Goal: Information Seeking & Learning: Learn about a topic

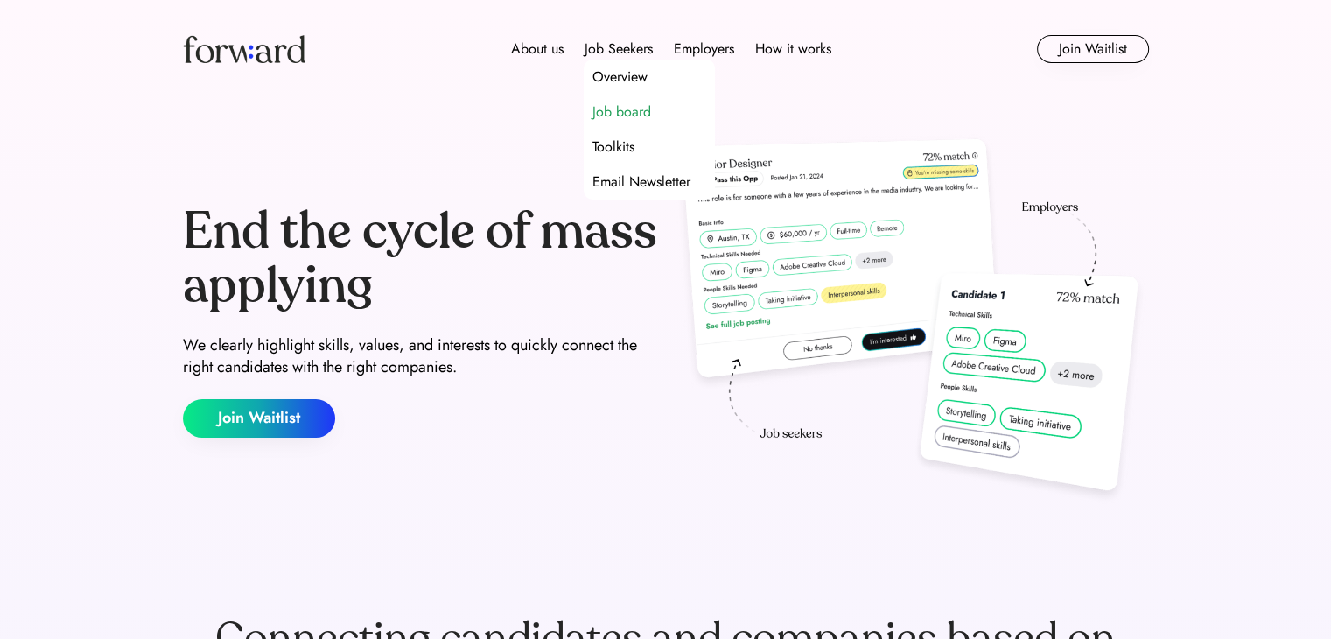
click at [613, 102] on div "Job board" at bounding box center [621, 112] width 59 height 21
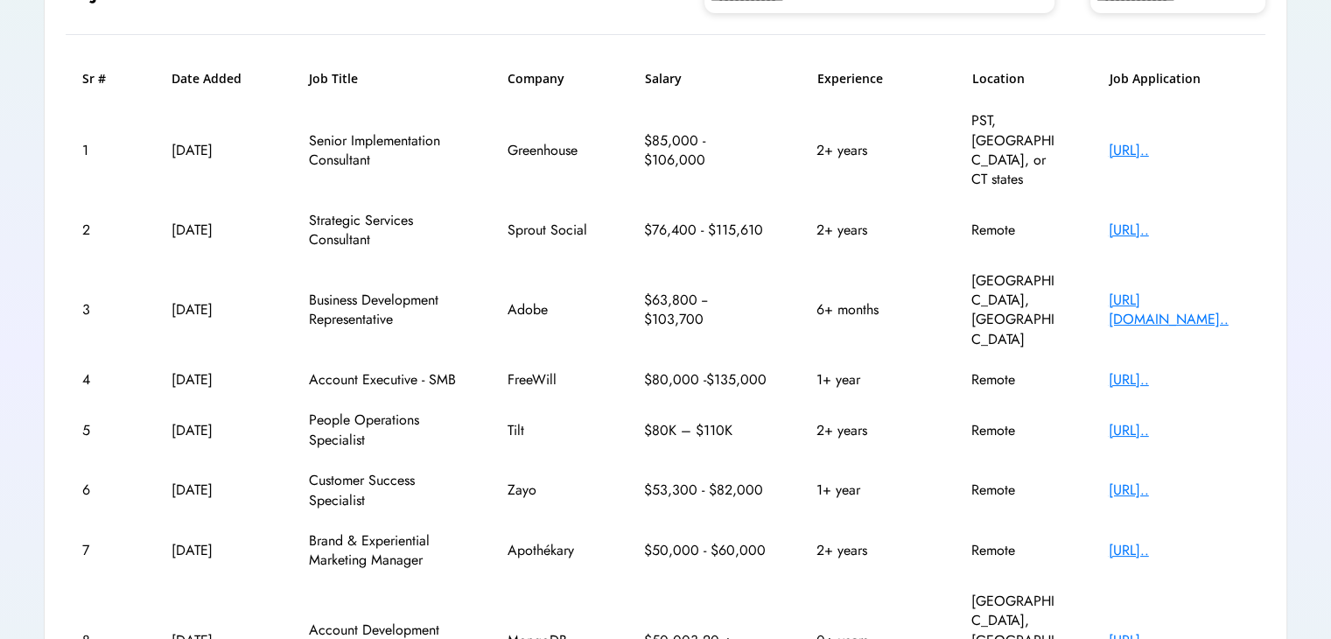
scroll to position [228, 0]
click at [1124, 480] on div "[URL].." at bounding box center [1179, 489] width 140 height 19
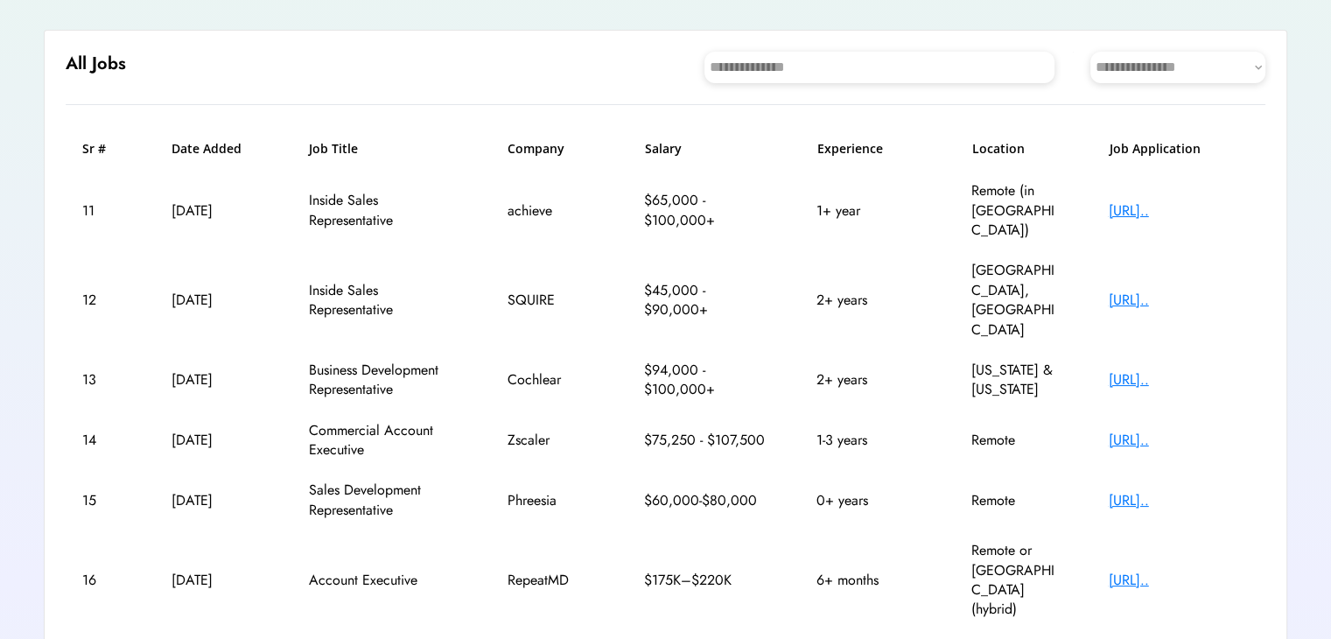
scroll to position [158, 0]
click at [1150, 59] on select "**********" at bounding box center [1177, 67] width 175 height 32
select select "********"
click at [1090, 51] on select "**********" at bounding box center [1177, 67] width 175 height 32
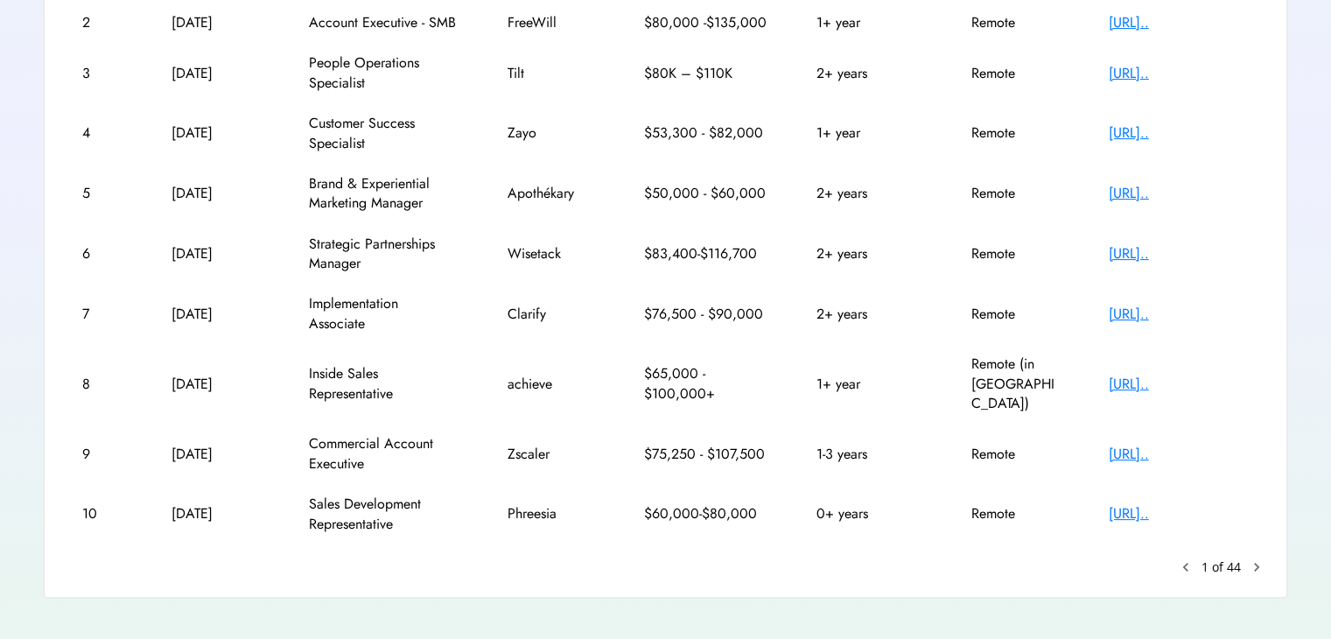
scroll to position [388, 0]
click at [1255, 557] on text "chevron_right" at bounding box center [1257, 566] width 18 height 18
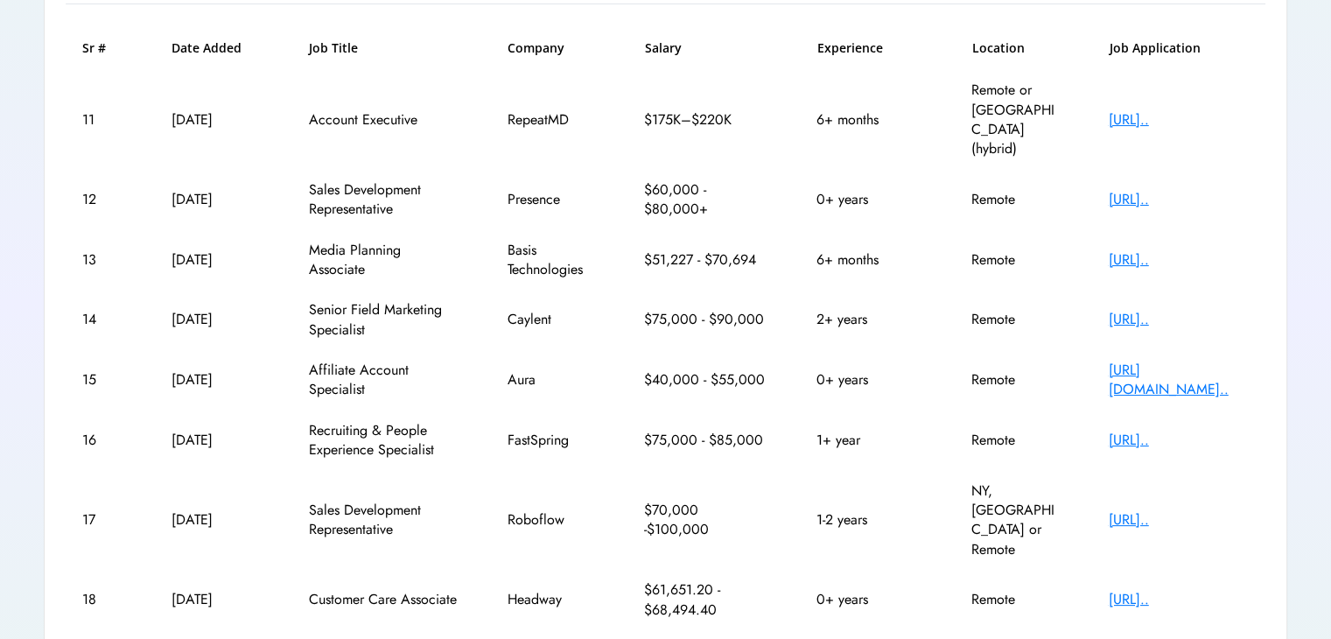
scroll to position [257, 0]
click at [1151, 361] on div "[URL][DOMAIN_NAME].." at bounding box center [1179, 380] width 140 height 39
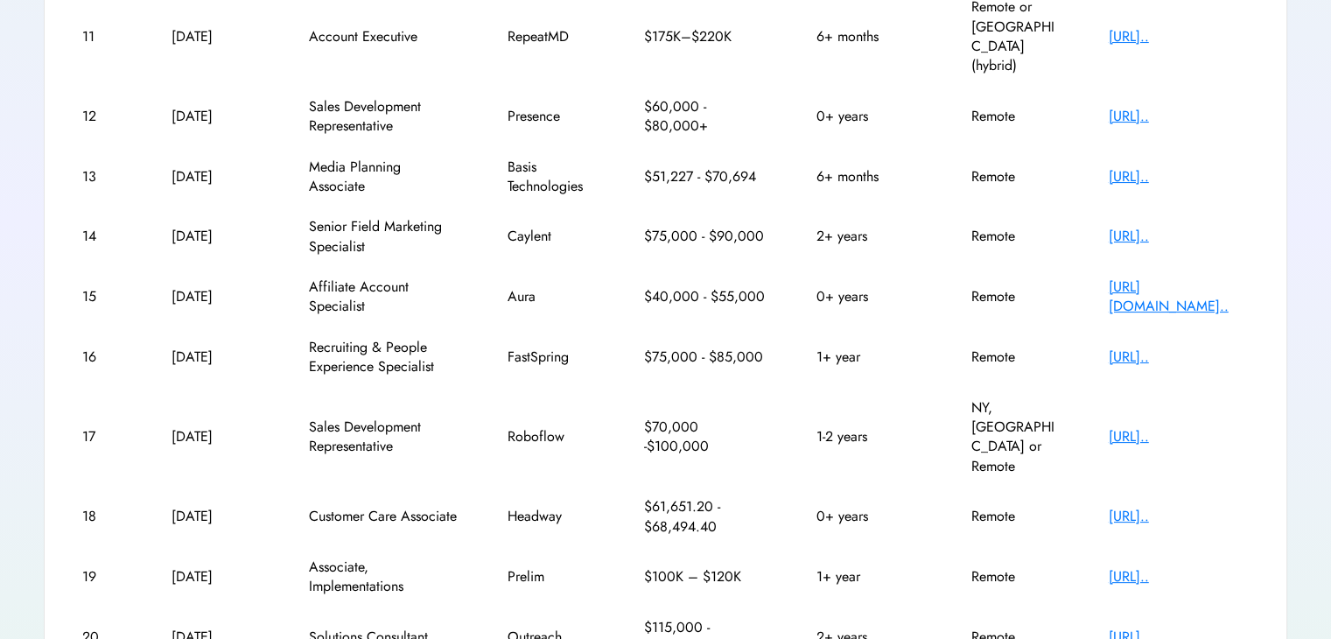
scroll to position [349, 0]
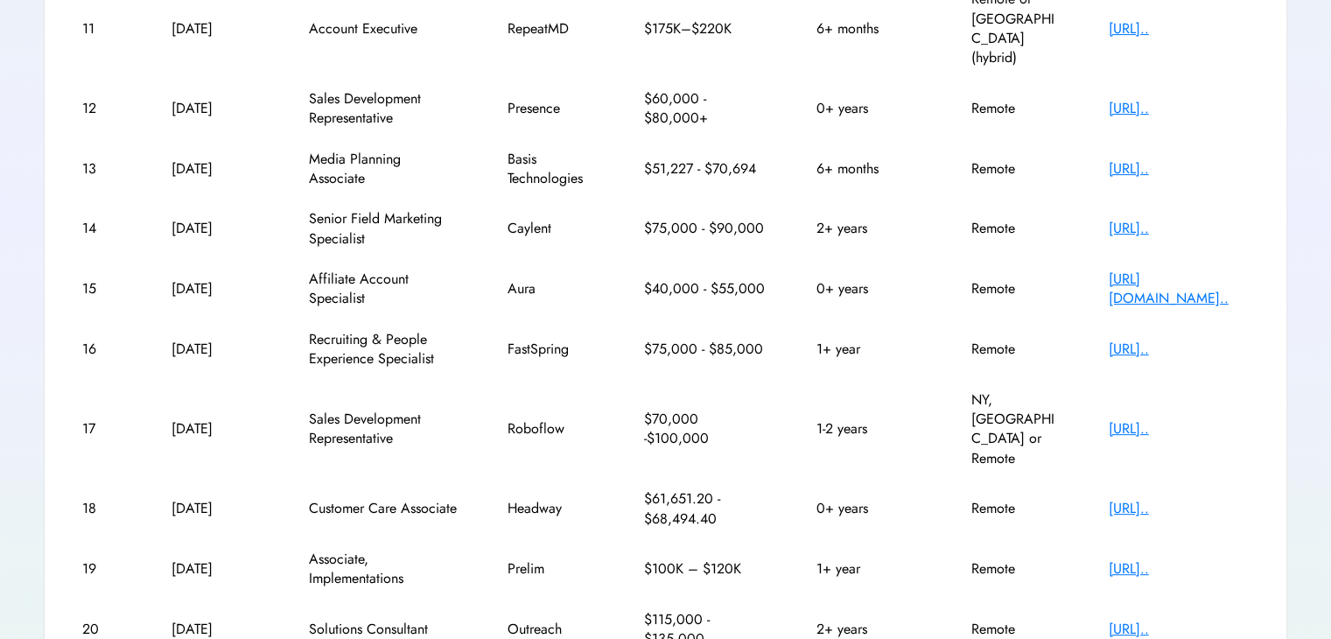
click at [1159, 479] on div "18 [DATE] Customer Care Associate Headway $61,651.20 - $68,494.40 0+ years Remo…" at bounding box center [666, 509] width 1200 height 60
click at [1159, 499] on div "[URL].." at bounding box center [1179, 508] width 140 height 19
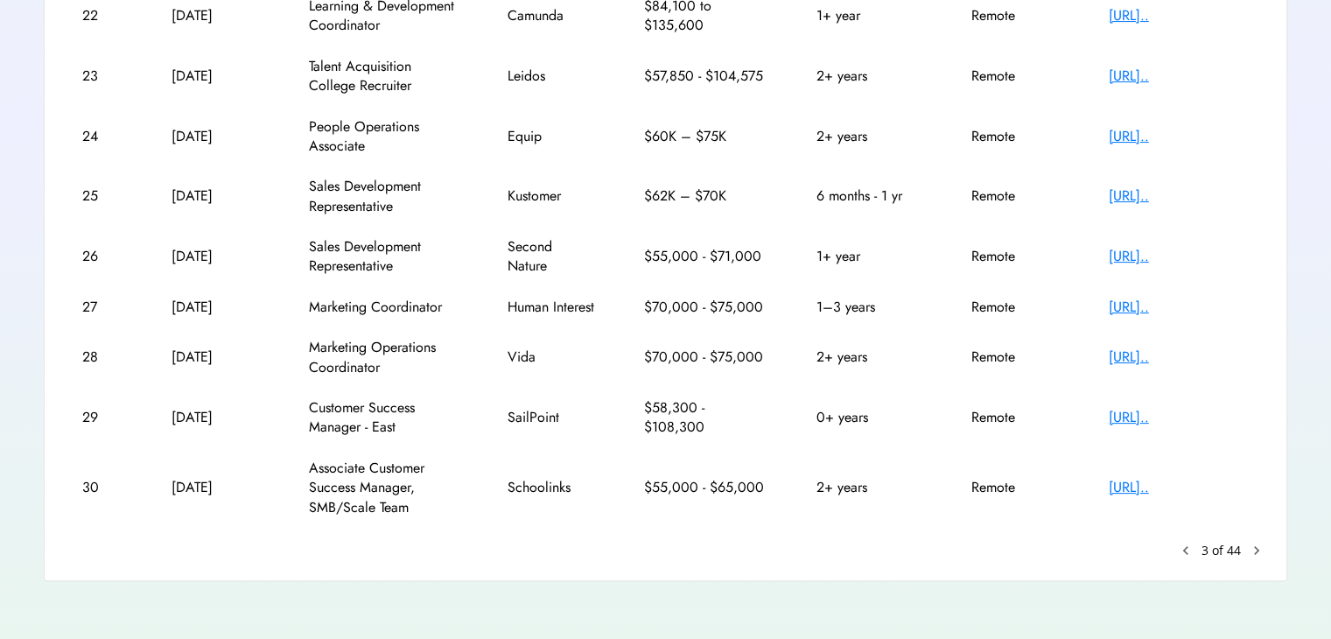
scroll to position [407, 0]
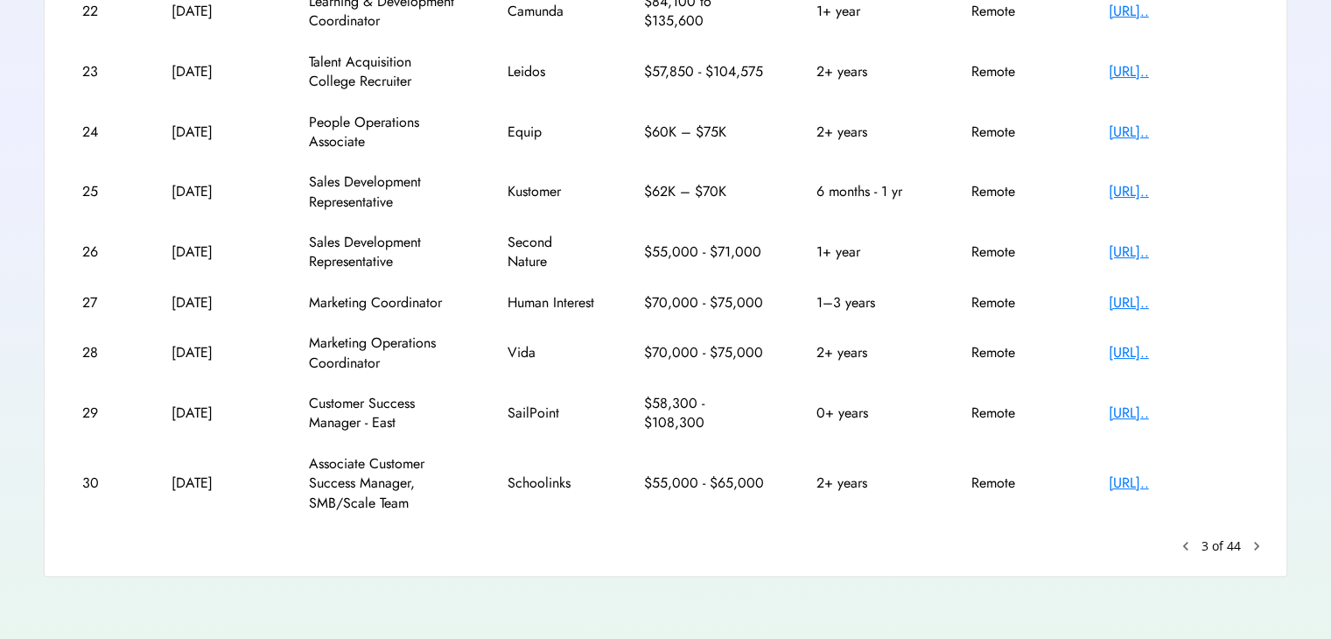
click at [1255, 543] on text "chevron_right" at bounding box center [1257, 546] width 18 height 18
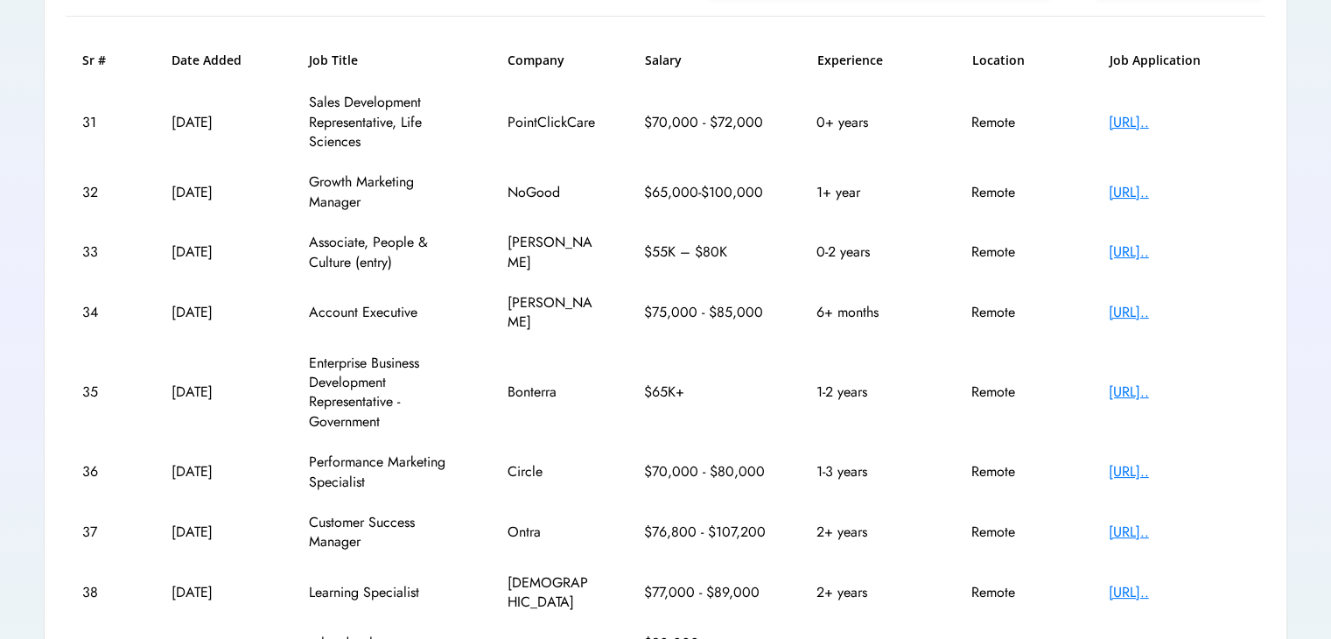
scroll to position [249, 0]
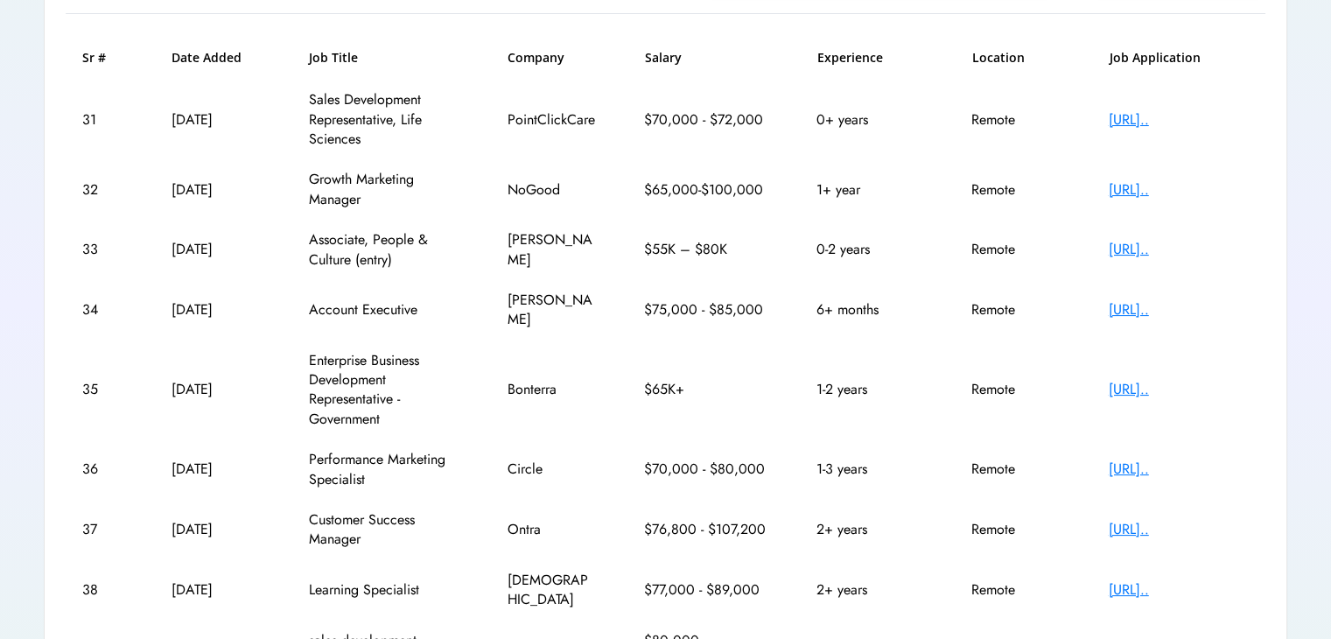
click at [1140, 242] on div "[URL].." at bounding box center [1179, 249] width 140 height 19
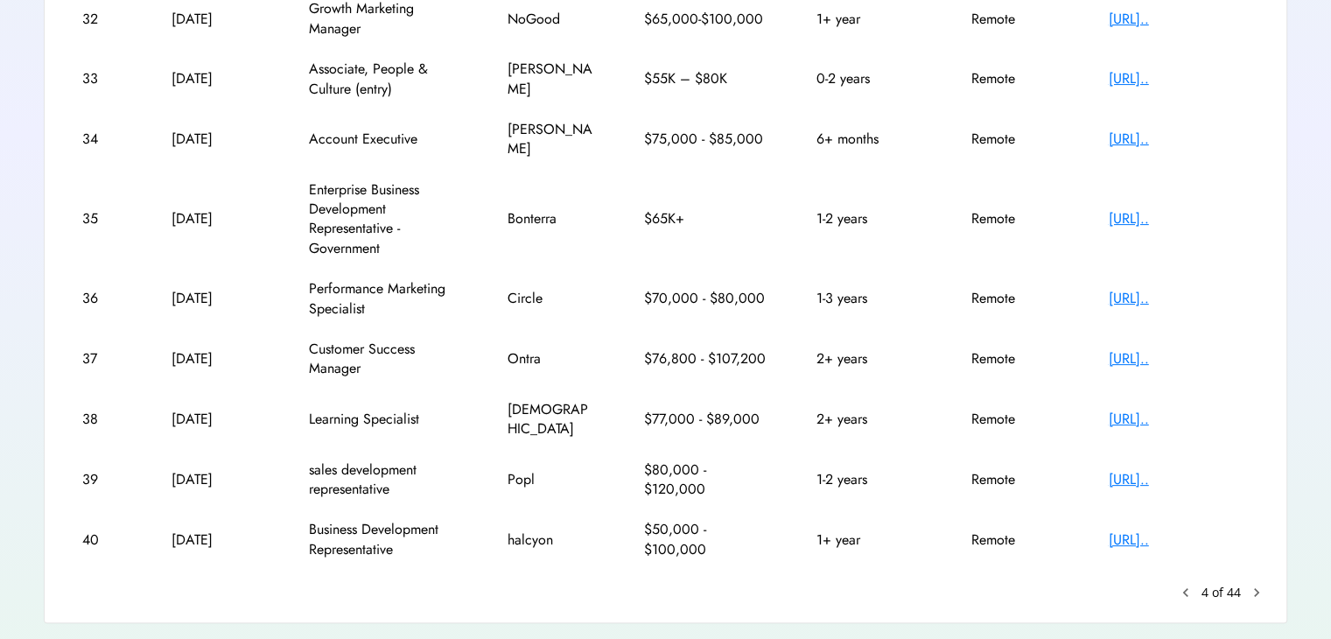
scroll to position [427, 0]
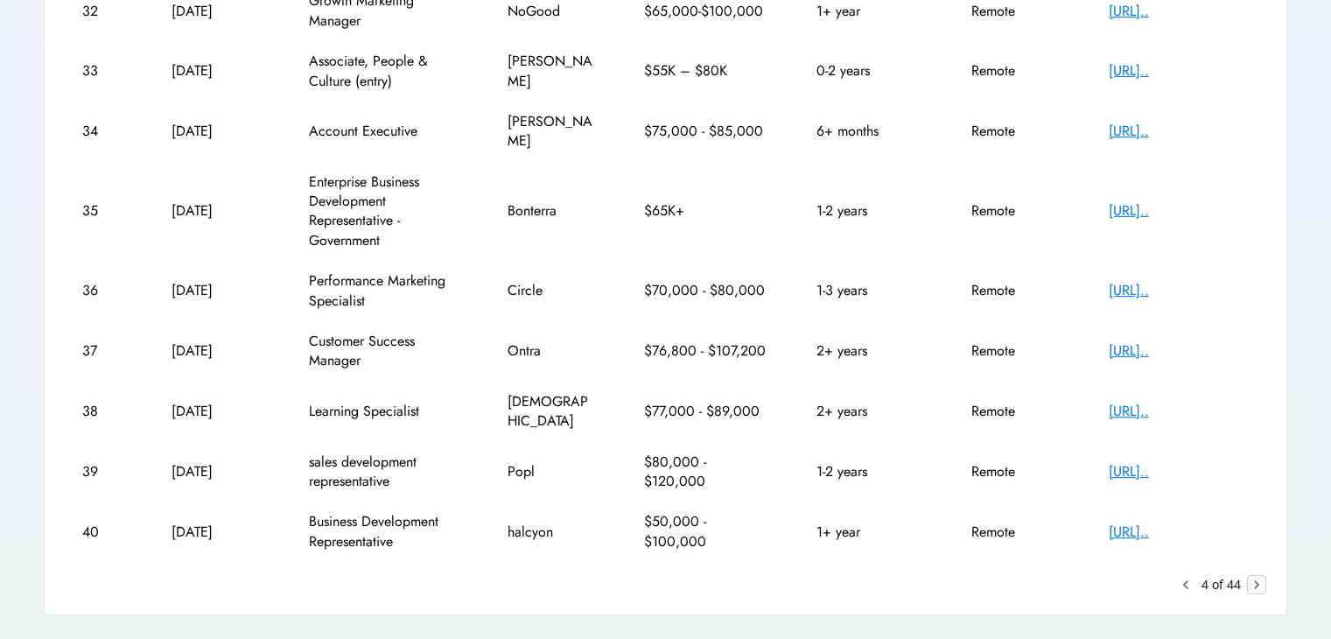
click at [1257, 576] on text "chevron_right" at bounding box center [1257, 585] width 18 height 18
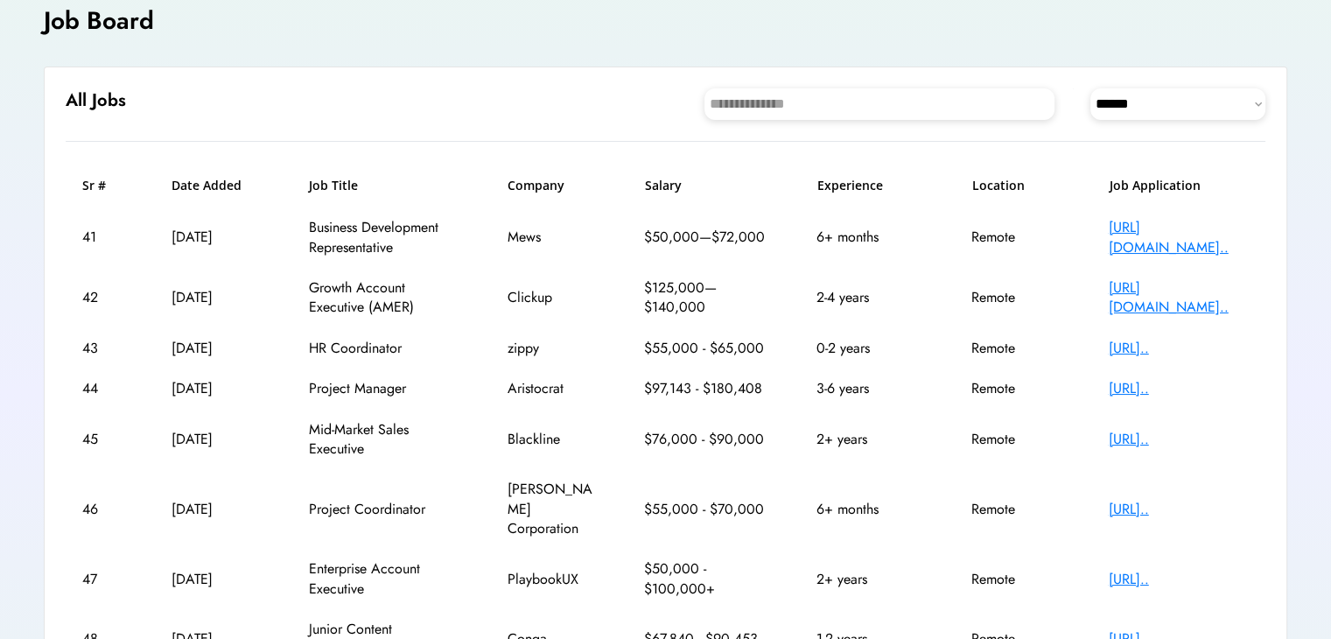
scroll to position [111, 0]
